Goal: Information Seeking & Learning: Learn about a topic

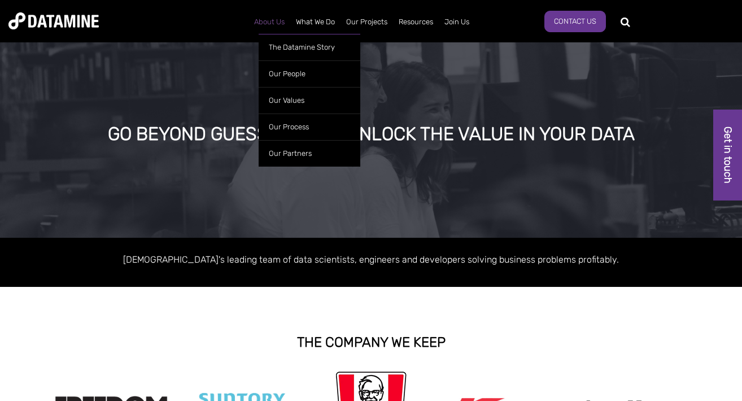
click at [272, 24] on link "About Us" at bounding box center [269, 21] width 42 height 29
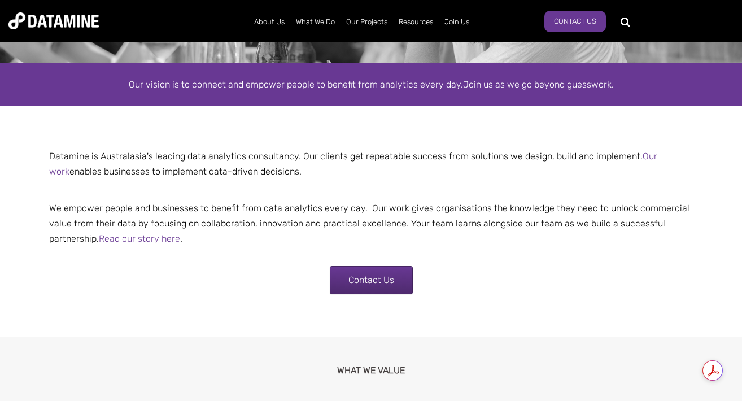
scroll to position [176, 0]
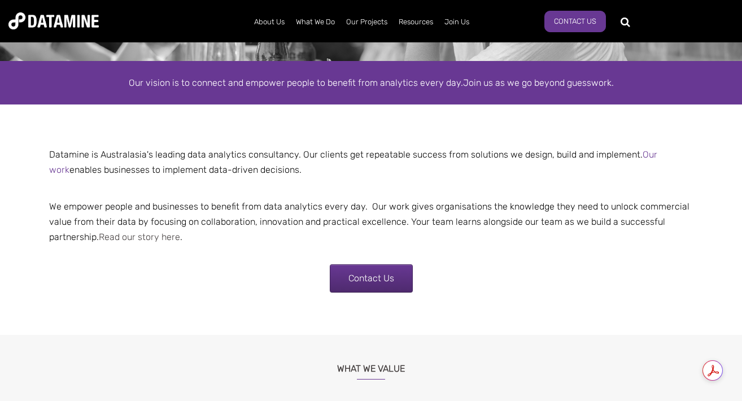
click at [143, 237] on link "Read our story here" at bounding box center [139, 236] width 81 height 11
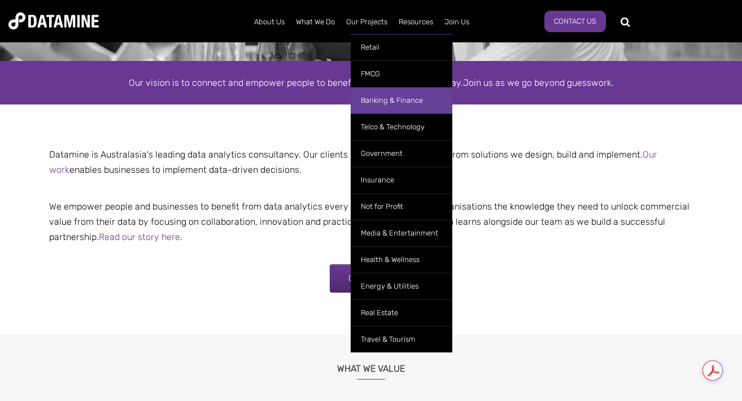
click at [401, 99] on link "Banking & Finance" at bounding box center [402, 100] width 102 height 27
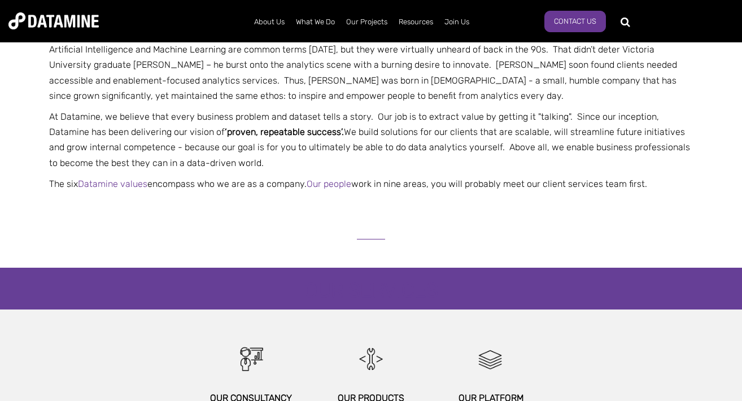
scroll to position [356, 0]
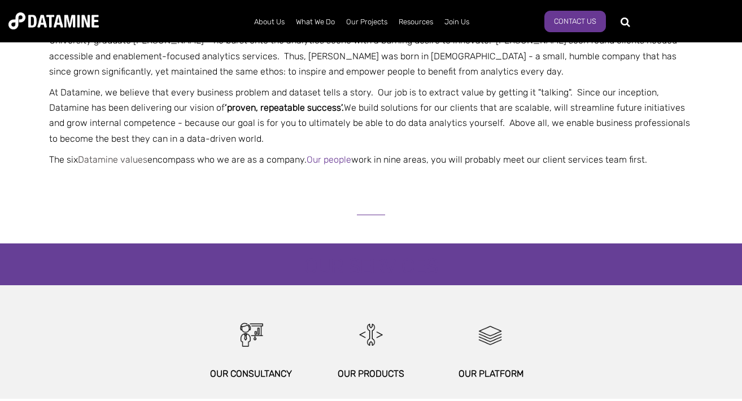
click at [113, 161] on link "Datamine values" at bounding box center [112, 159] width 69 height 11
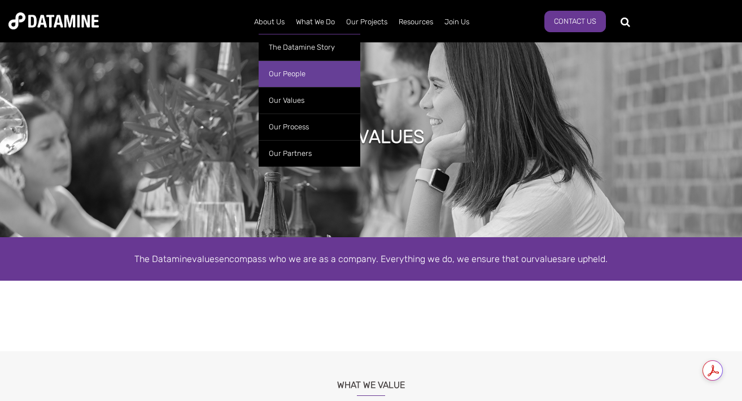
click at [276, 75] on link "Our People" at bounding box center [310, 73] width 102 height 27
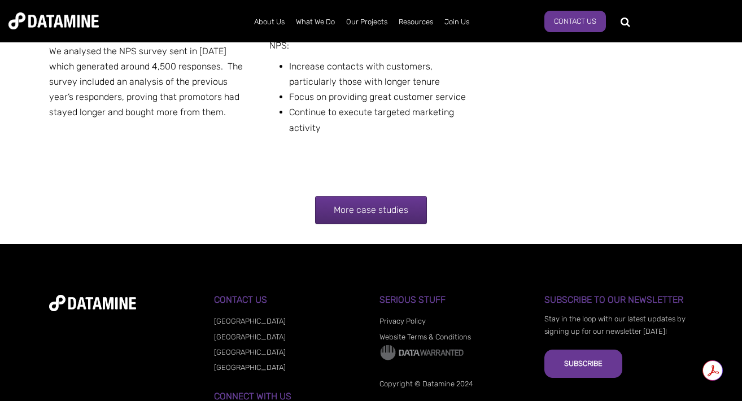
scroll to position [2374, 0]
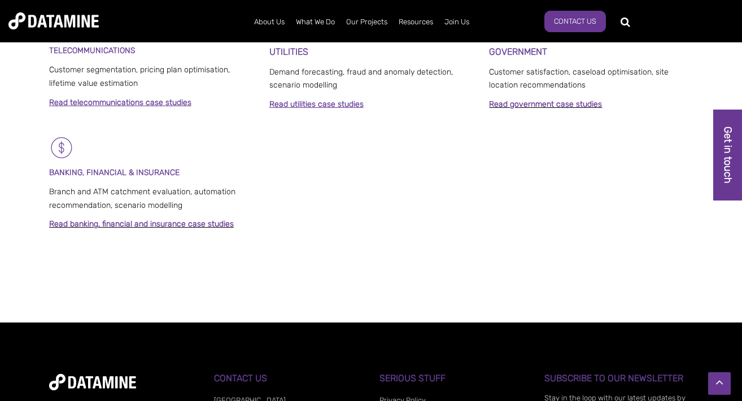
scroll to position [975, 0]
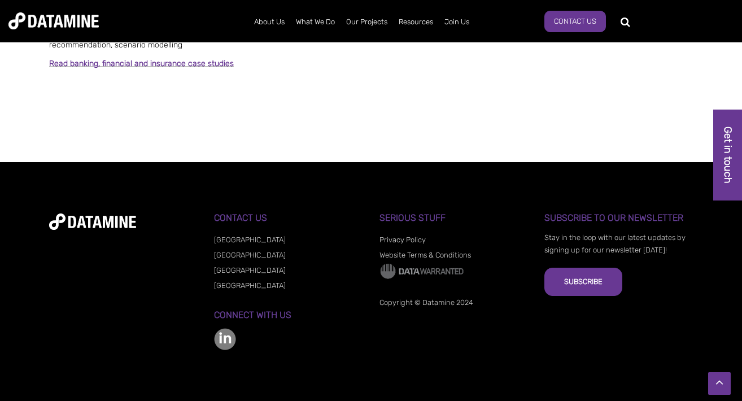
click at [232, 268] on link "[GEOGRAPHIC_DATA]" at bounding box center [250, 270] width 72 height 8
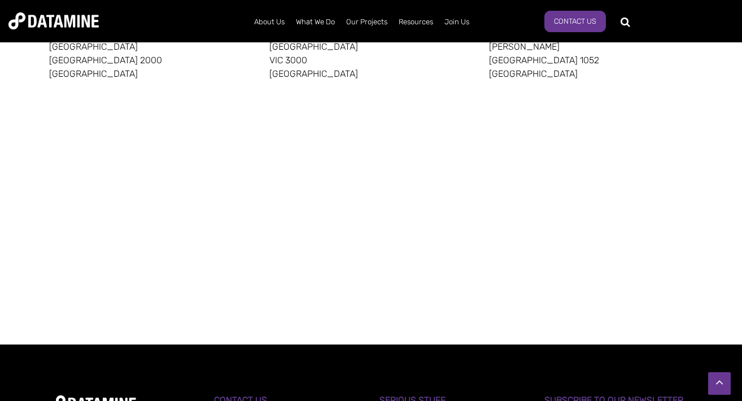
scroll to position [766, 0]
